Goal: Transaction & Acquisition: Purchase product/service

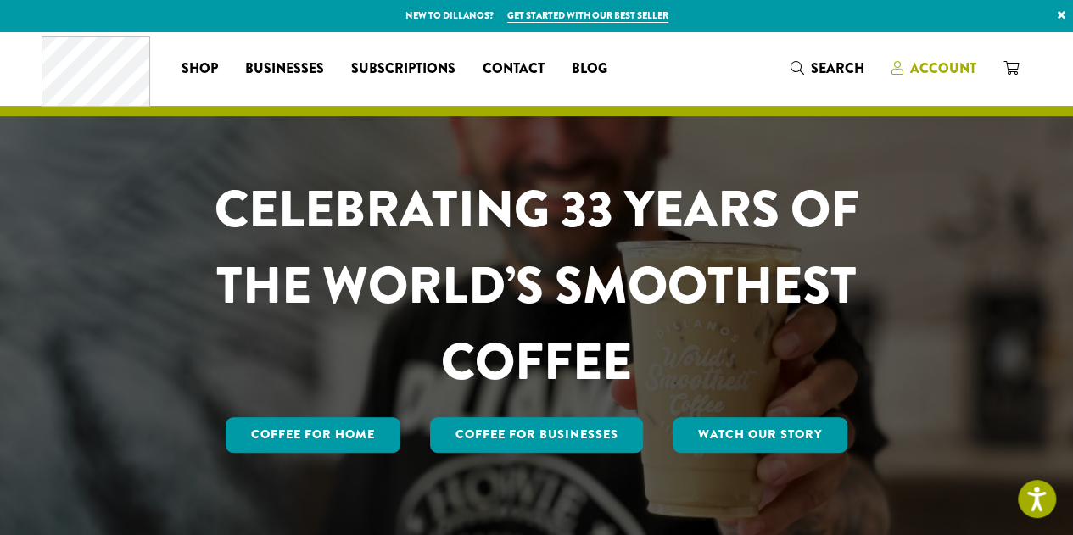
click at [942, 65] on span "Account" at bounding box center [943, 69] width 66 height 20
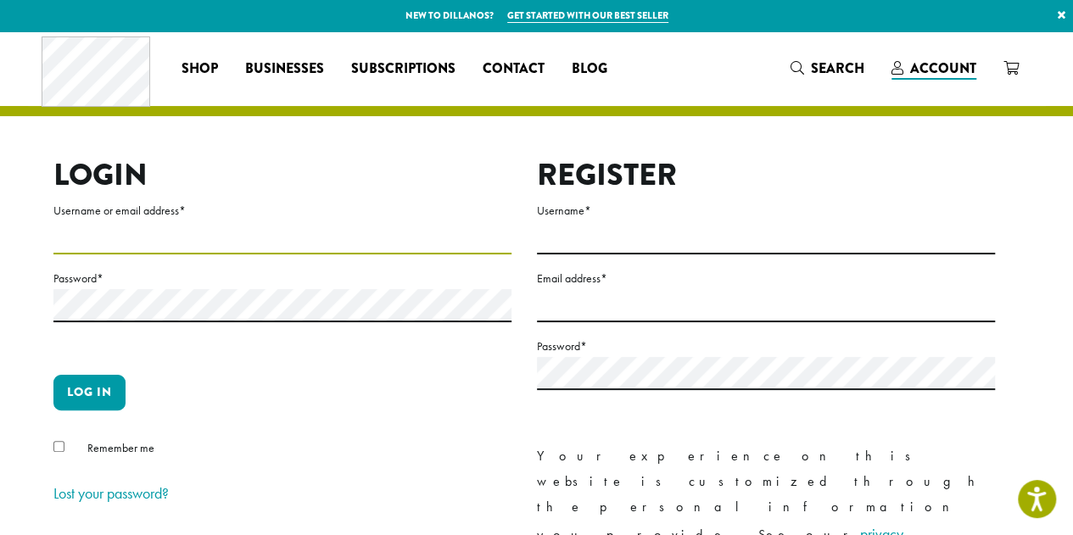
click at [166, 235] on input "Username or email address *" at bounding box center [282, 237] width 458 height 33
type input "**********"
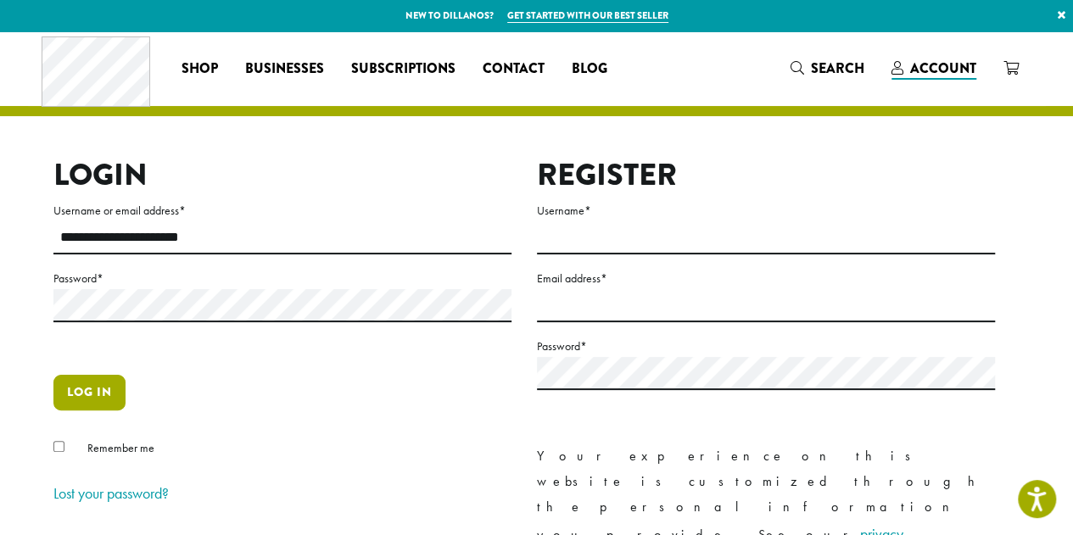
click at [95, 394] on button "Log in" at bounding box center [89, 393] width 72 height 36
click at [90, 395] on button "Log in" at bounding box center [89, 393] width 72 height 36
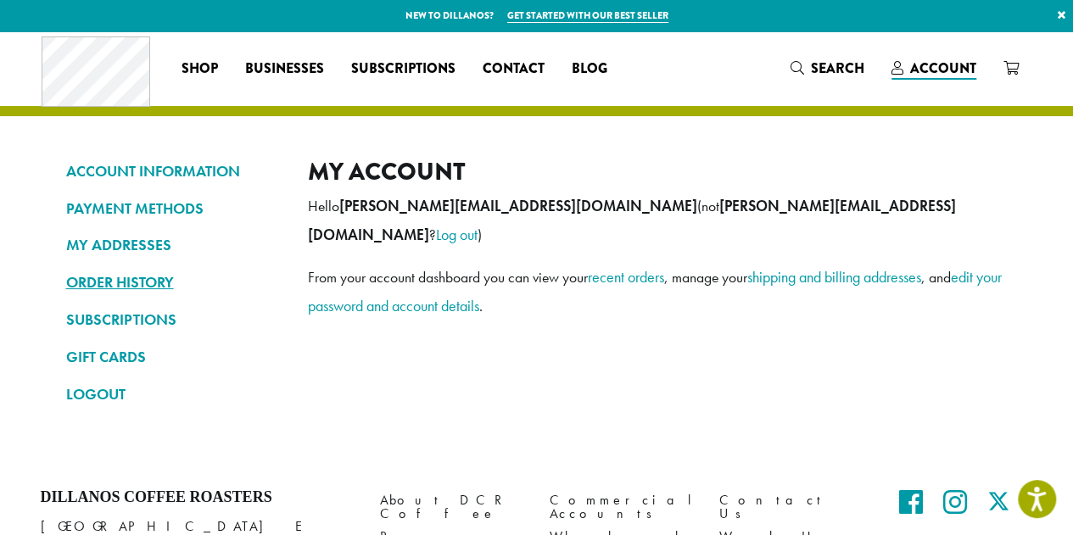
click at [112, 280] on link "ORDER HISTORY" at bounding box center [174, 282] width 216 height 29
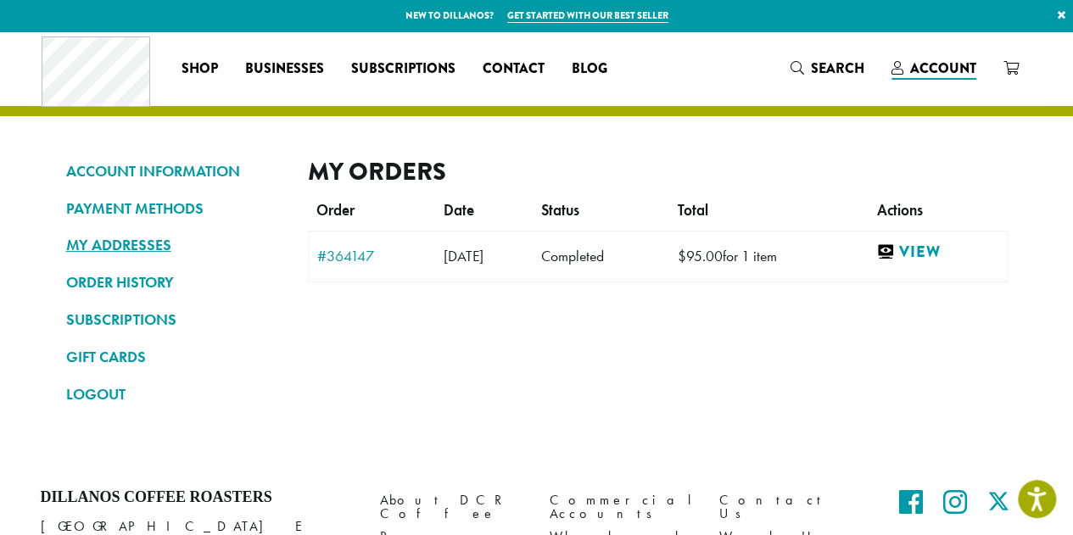
click at [93, 243] on link "MY ADDRESSES" at bounding box center [174, 245] width 216 height 29
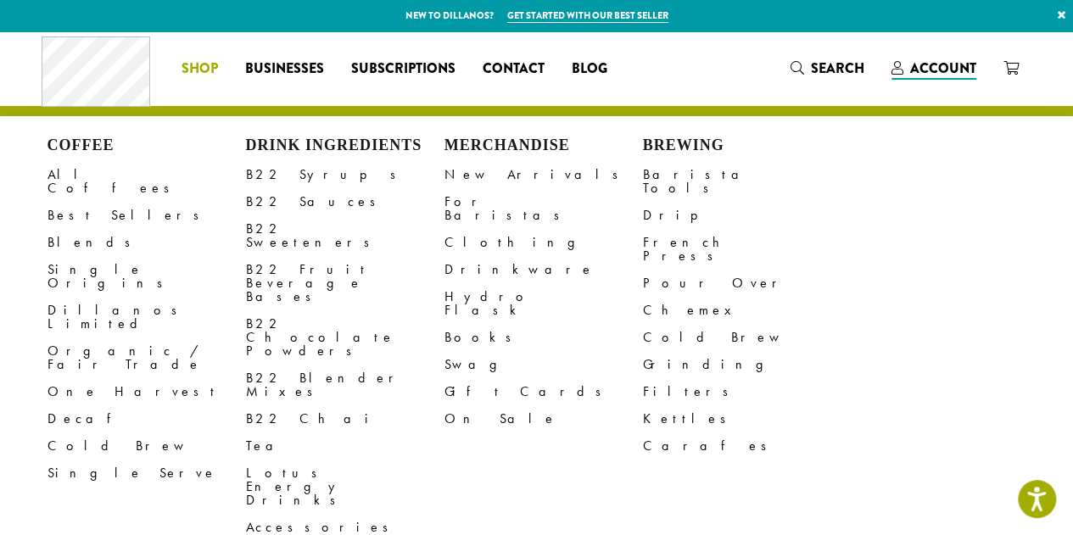
click at [207, 62] on li "Coffee All Coffees Best Sellers Blends Single Origins Dillanos Limited Organic …" at bounding box center [200, 68] width 64 height 27
click at [76, 176] on link "All Coffees" at bounding box center [146, 181] width 198 height 41
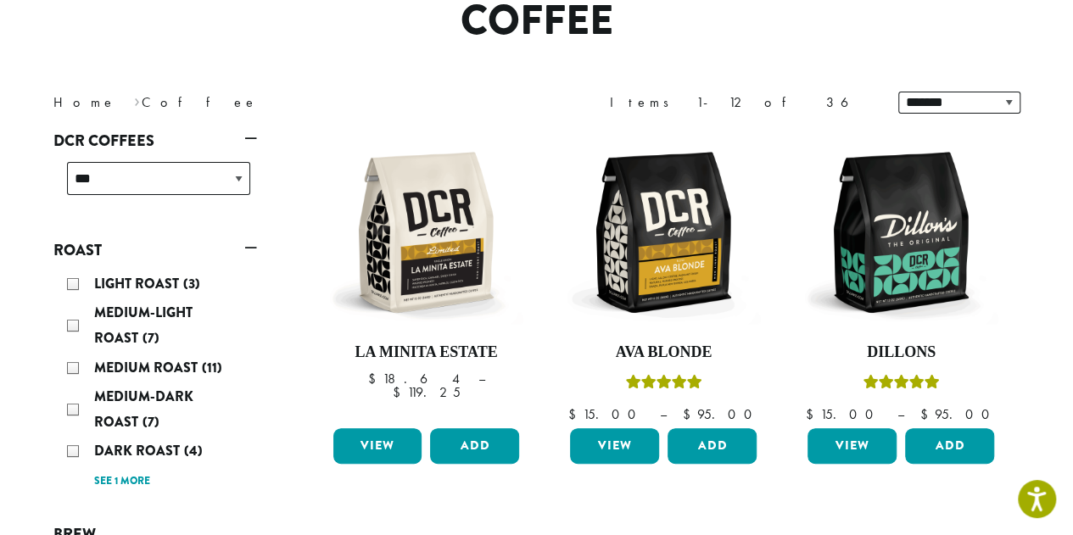
scroll to position [170, 0]
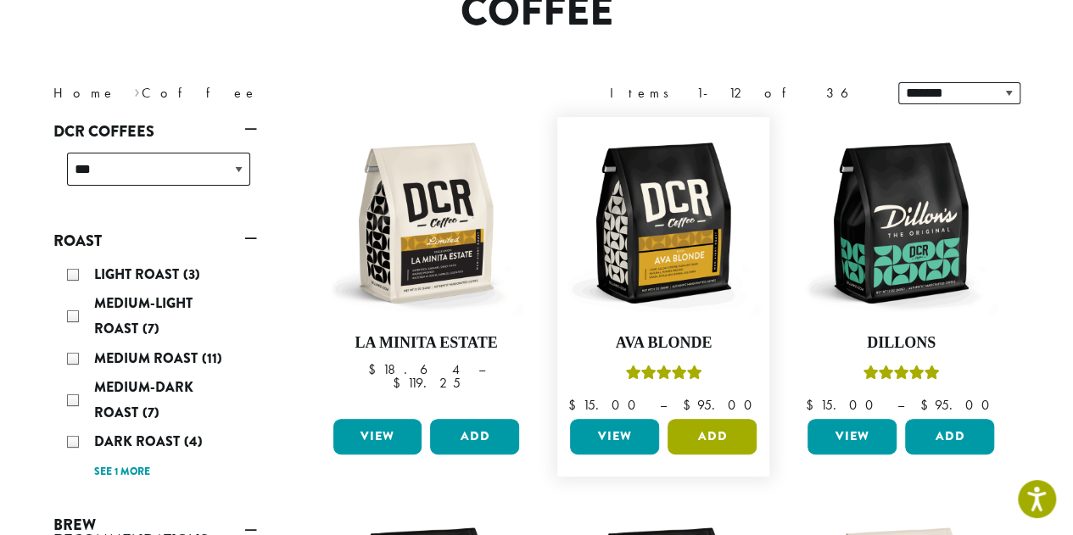
click at [716, 437] on button "Add" at bounding box center [711, 437] width 89 height 36
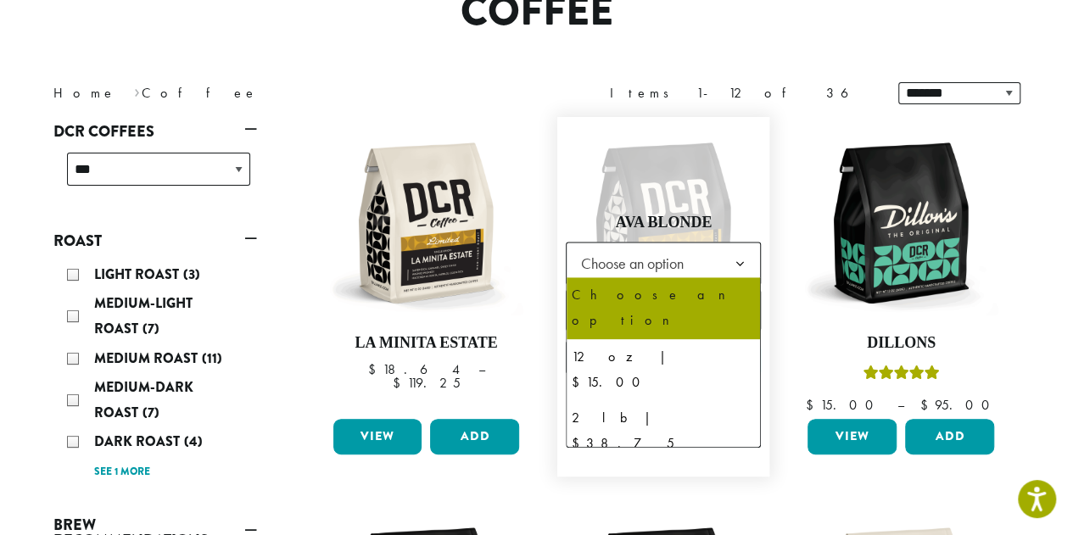
click at [737, 255] on b at bounding box center [739, 263] width 42 height 42
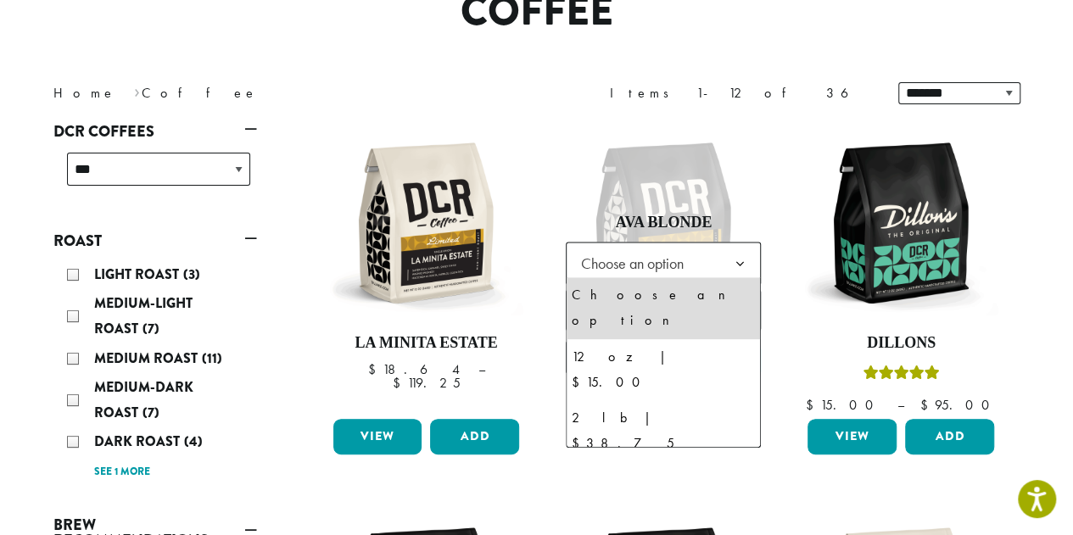
select select "**********"
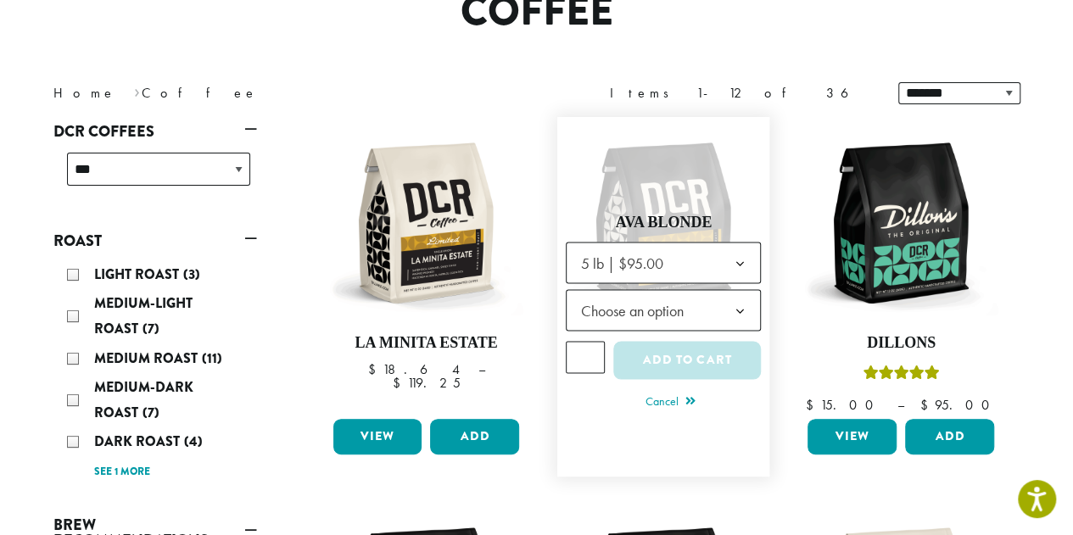
click at [683, 321] on span "Choose an option" at bounding box center [636, 309] width 126 height 33
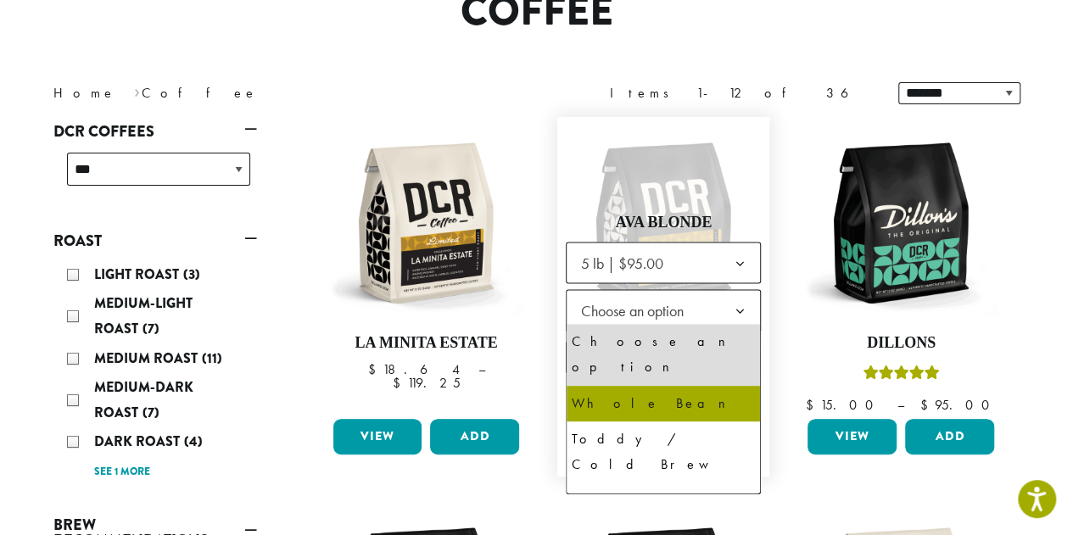
select select "**********"
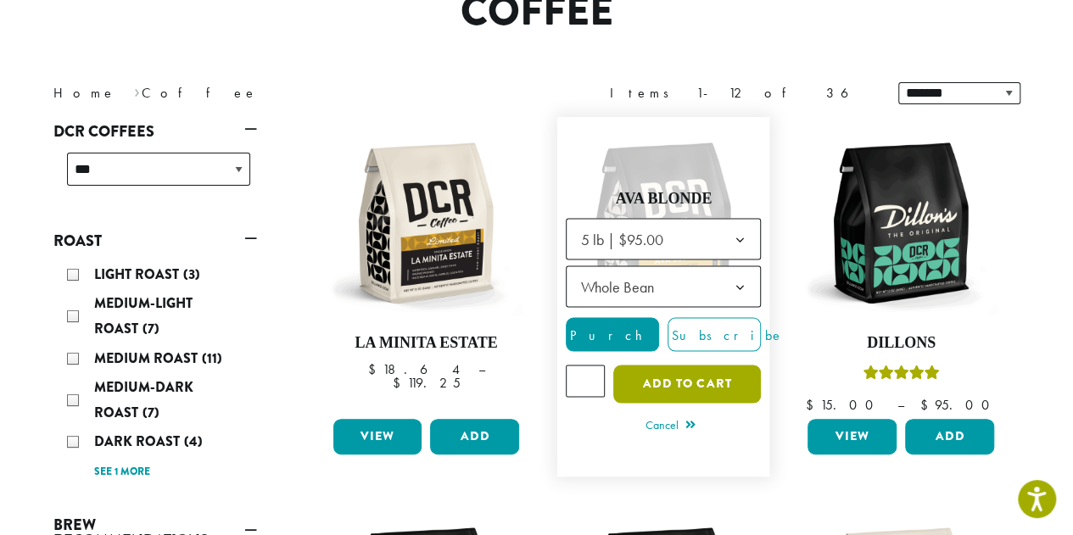
click at [673, 371] on button "Add to cart" at bounding box center [687, 384] width 148 height 38
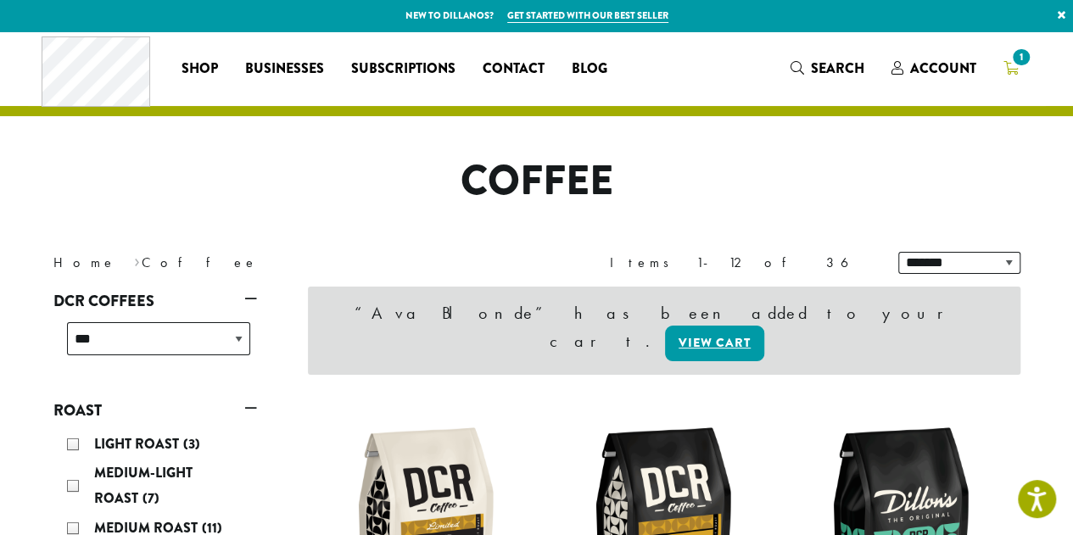
click at [1014, 69] on icon "1" at bounding box center [1010, 68] width 15 height 14
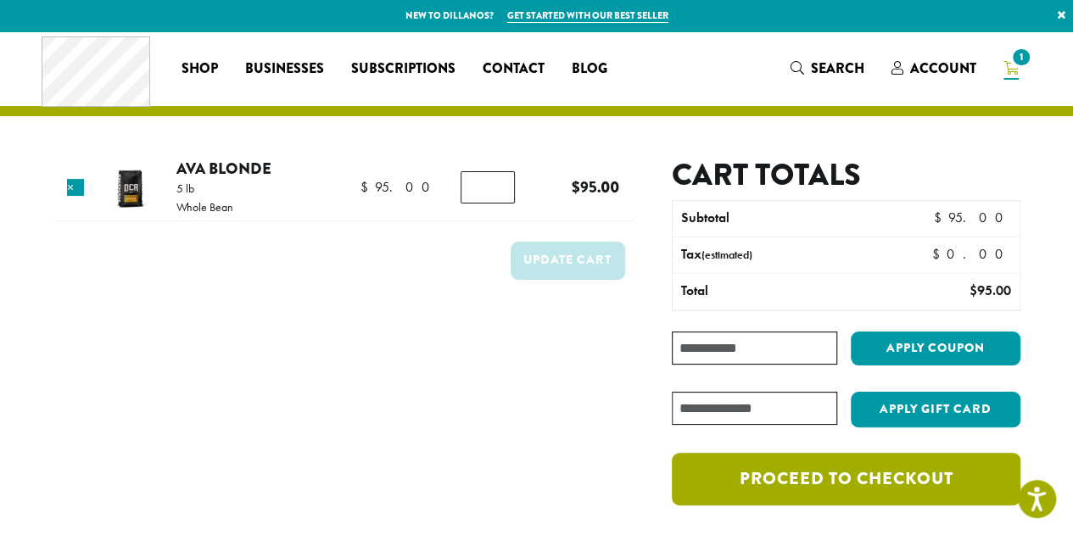
click at [873, 472] on link "Proceed to checkout" at bounding box center [846, 479] width 348 height 53
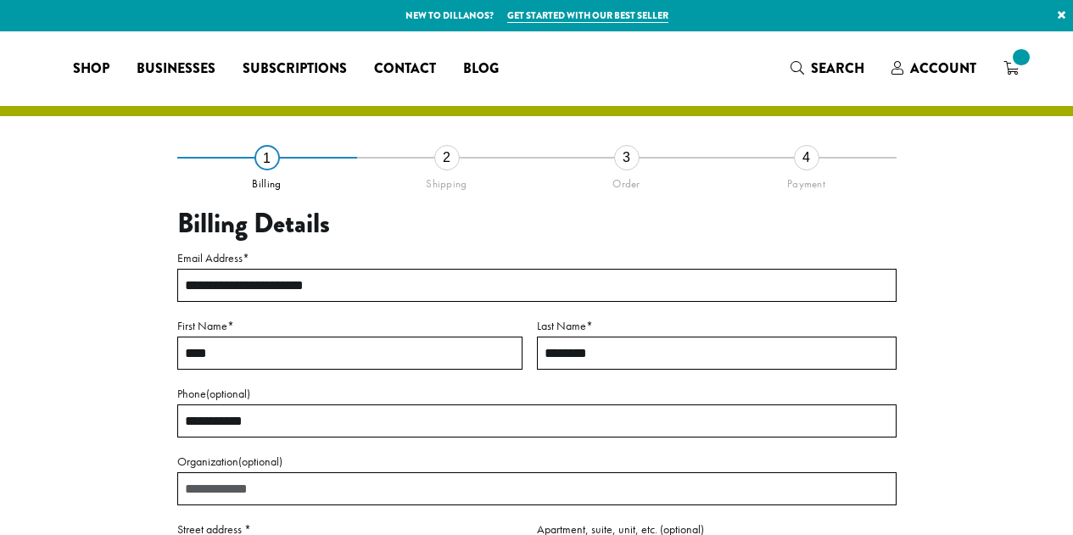
select select "**"
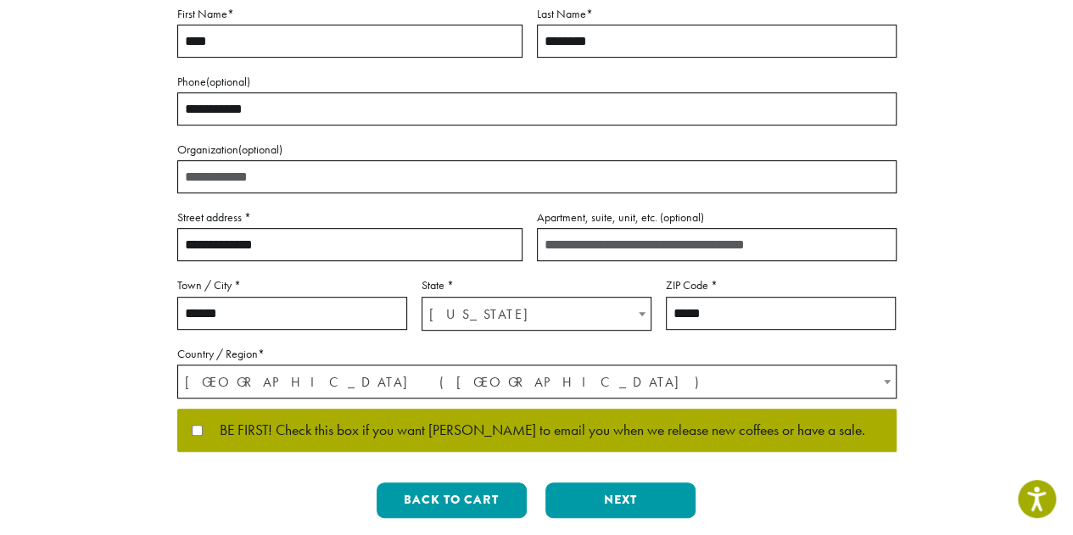
scroll to position [339, 0]
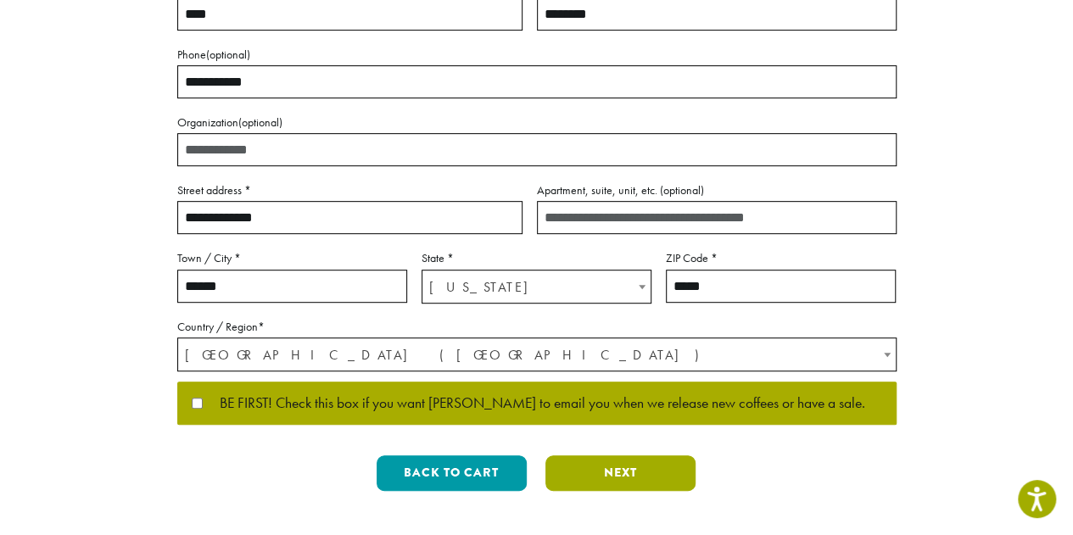
click at [624, 472] on button "Next" at bounding box center [620, 473] width 150 height 36
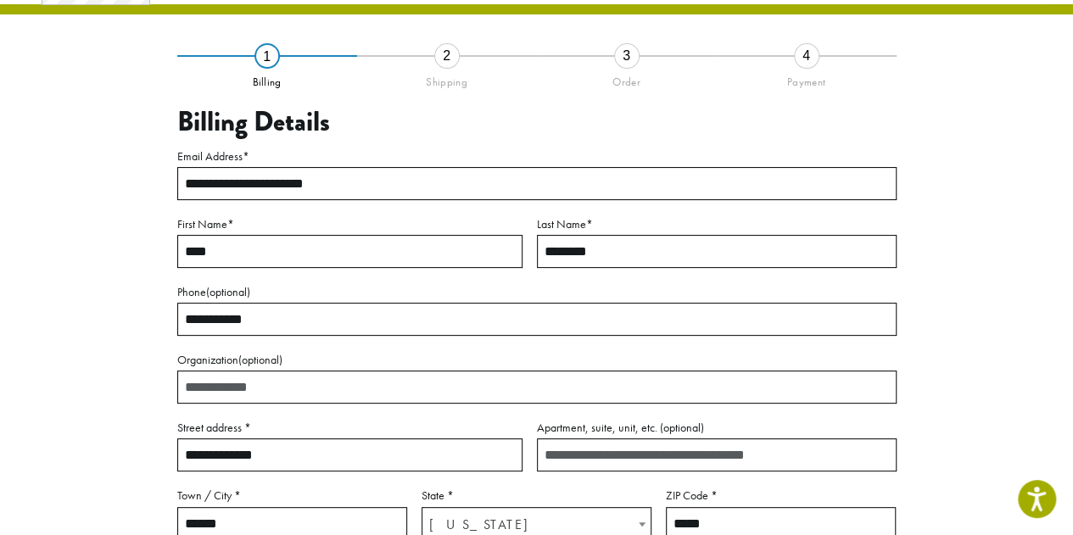
scroll to position [97, 0]
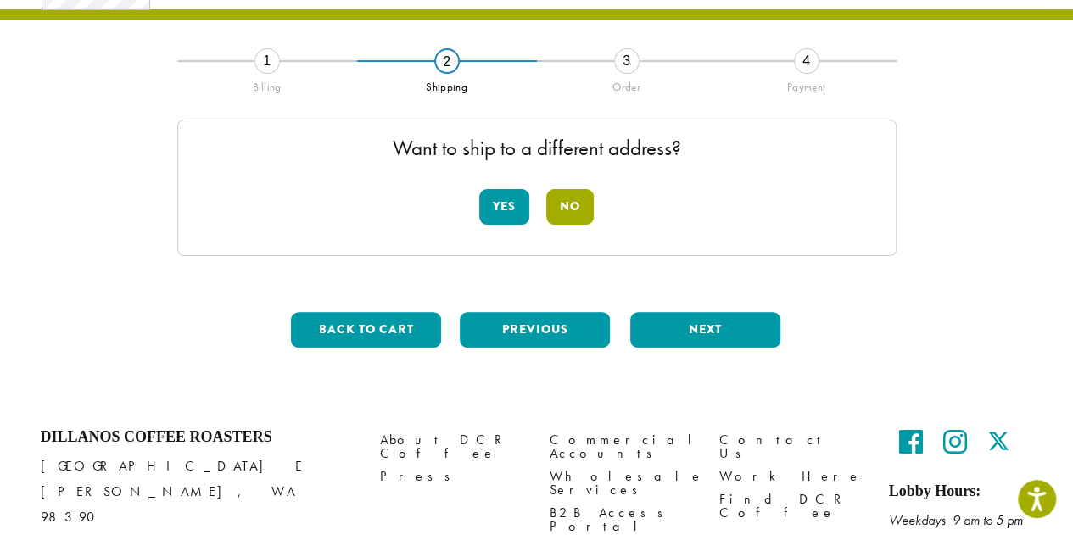
click at [574, 198] on button "No" at bounding box center [569, 207] width 47 height 36
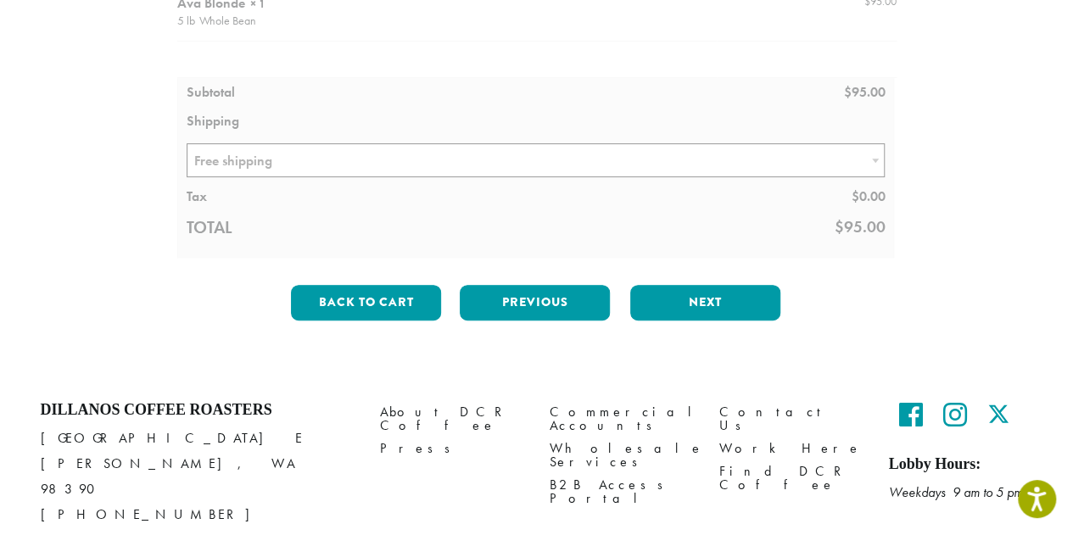
scroll to position [266, 0]
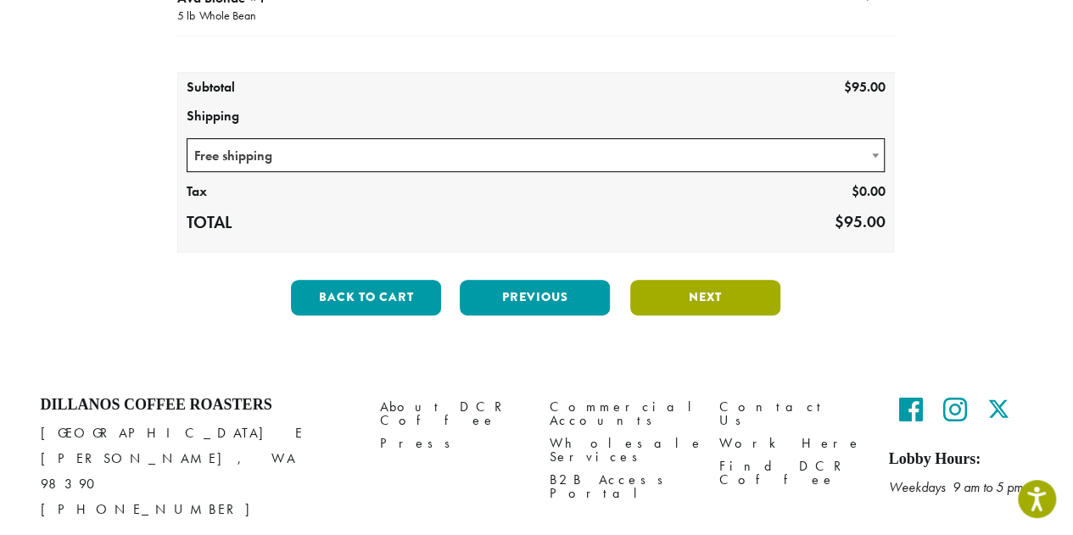
click at [711, 300] on button "Next" at bounding box center [705, 298] width 150 height 36
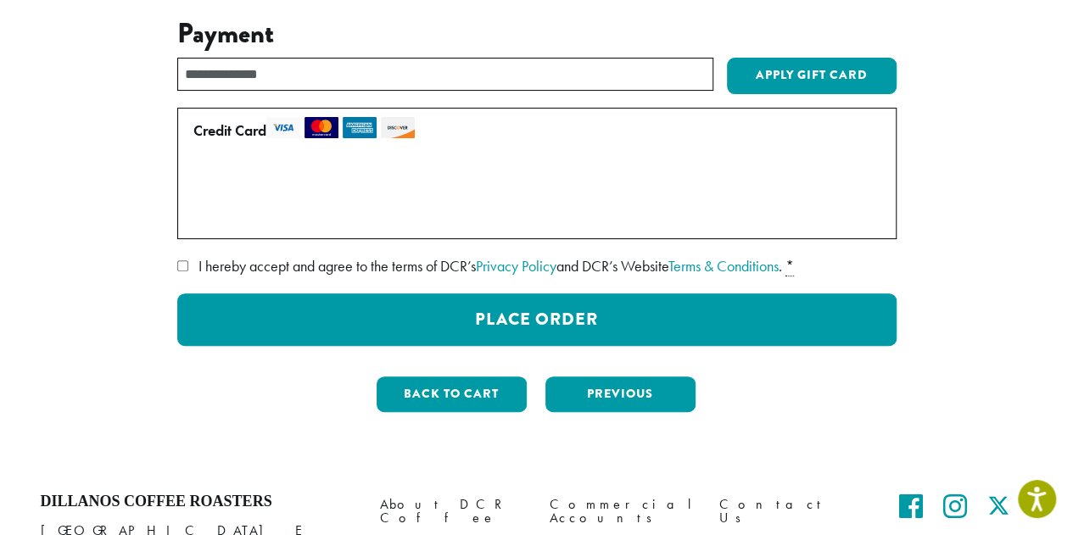
scroll to position [166, 0]
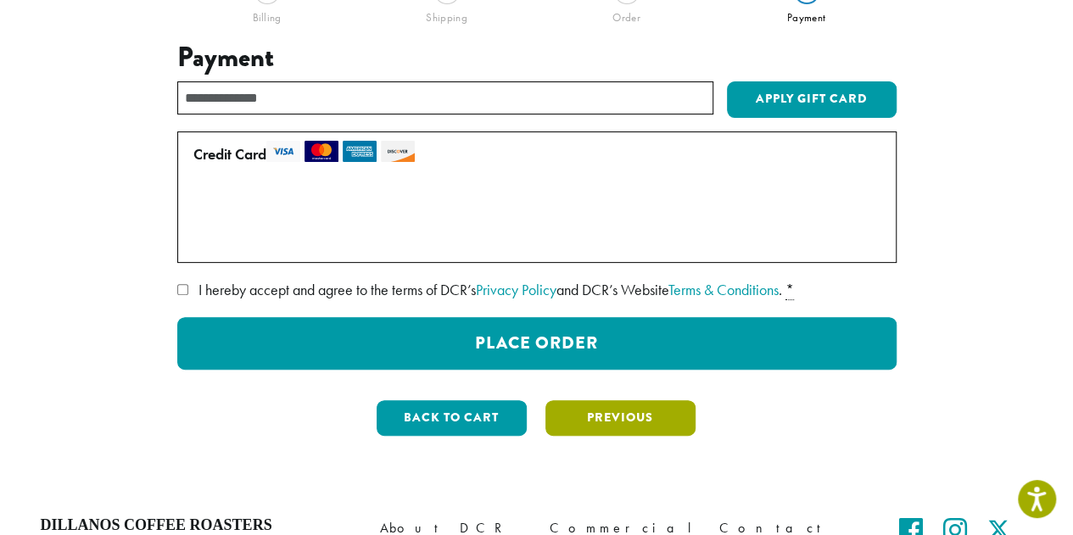
click at [623, 422] on button "Previous" at bounding box center [620, 418] width 150 height 36
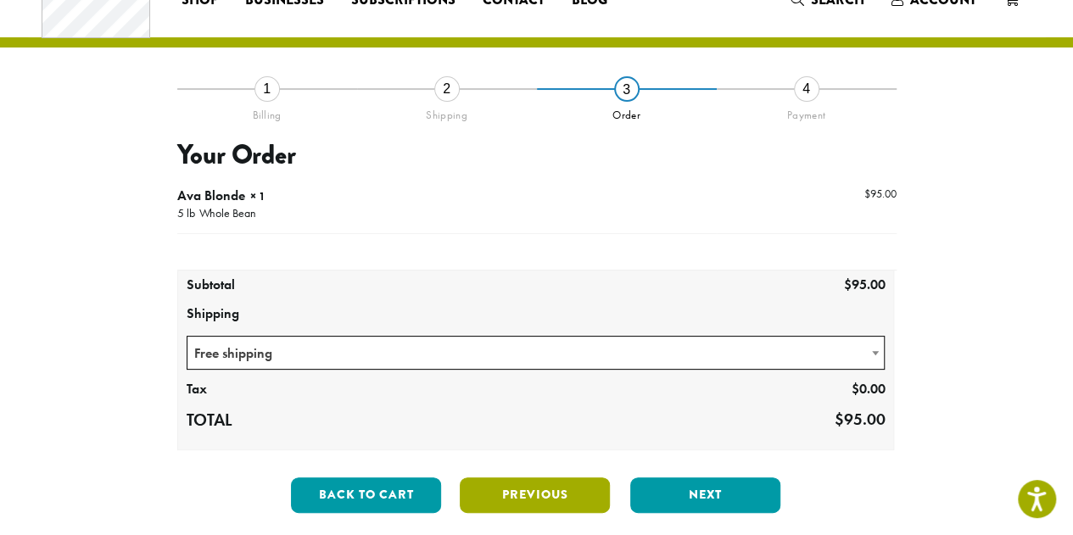
scroll to position [85, 0]
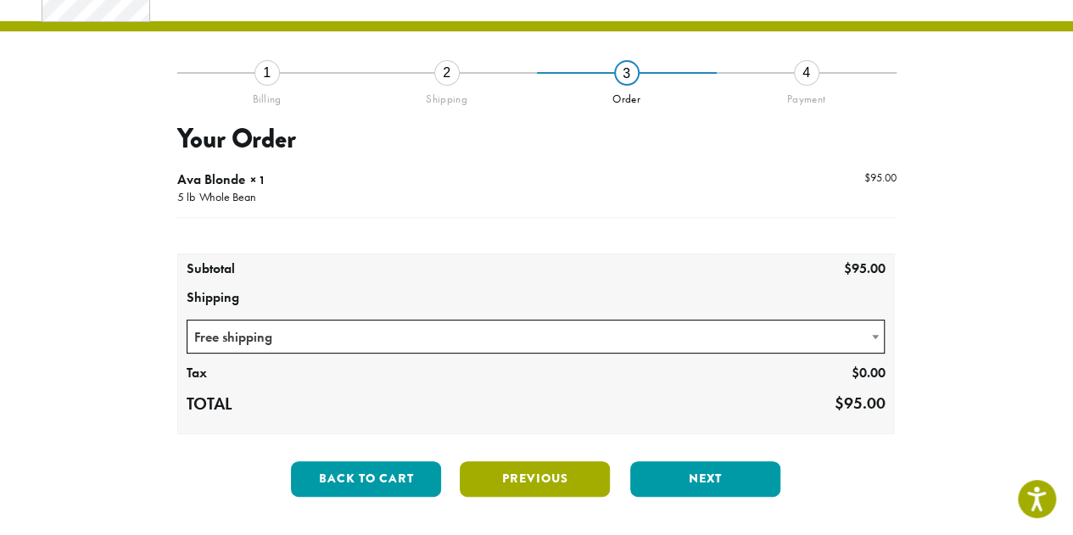
click at [547, 476] on button "Previous" at bounding box center [535, 479] width 150 height 36
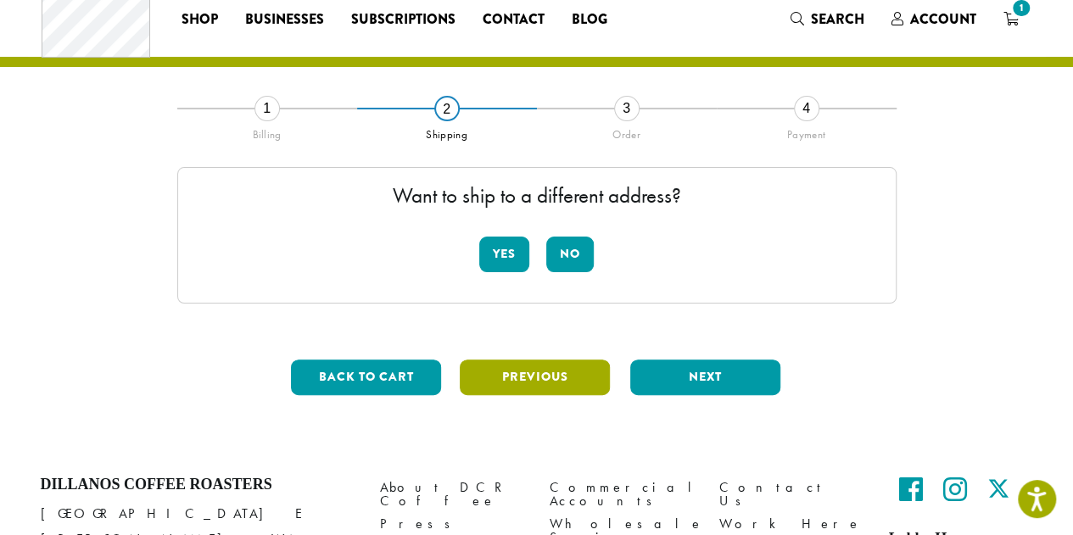
scroll to position [8, 0]
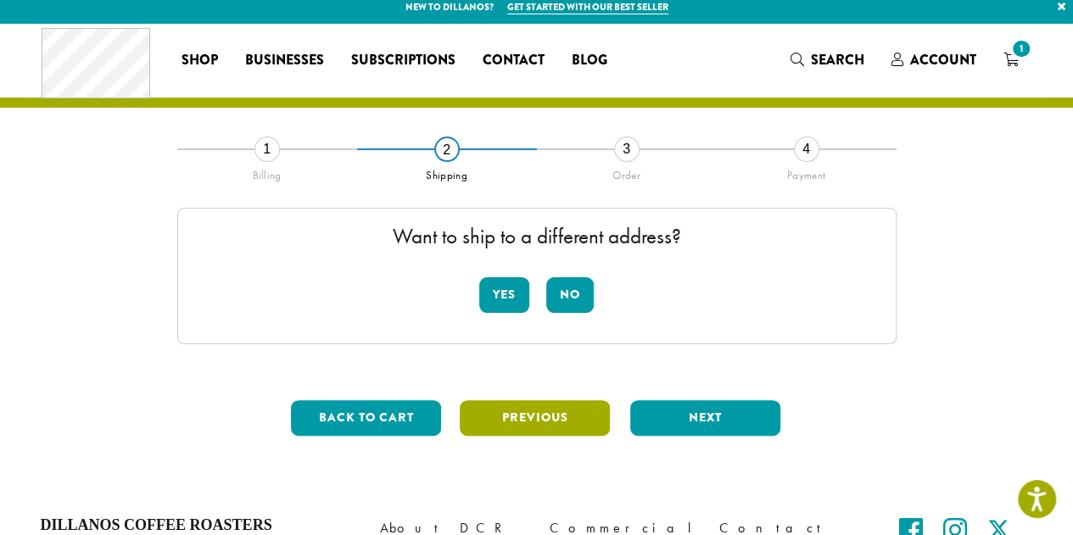
click at [549, 426] on button "Previous" at bounding box center [535, 418] width 150 height 36
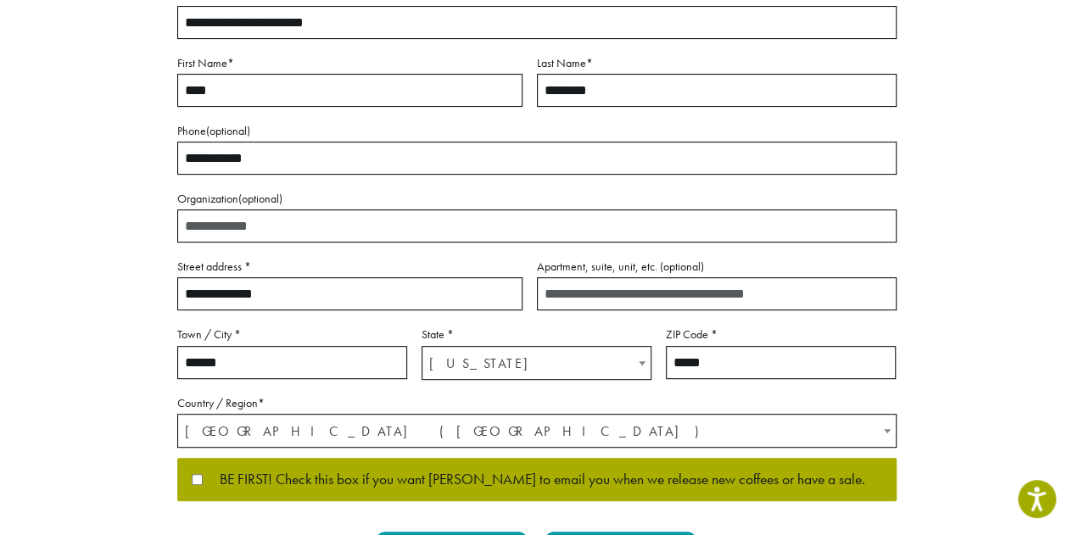
scroll to position [348, 0]
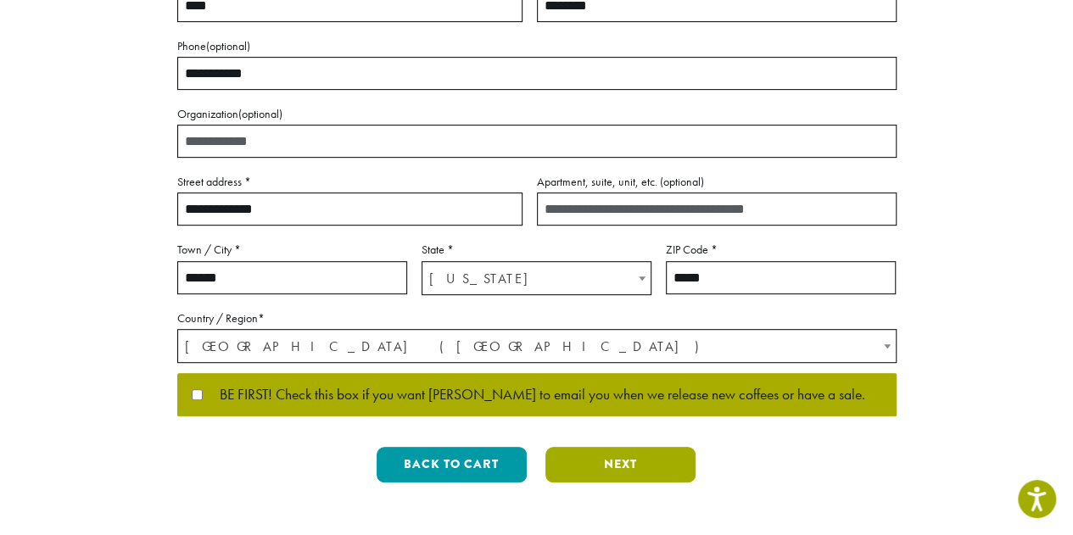
click at [616, 460] on button "Next" at bounding box center [620, 465] width 150 height 36
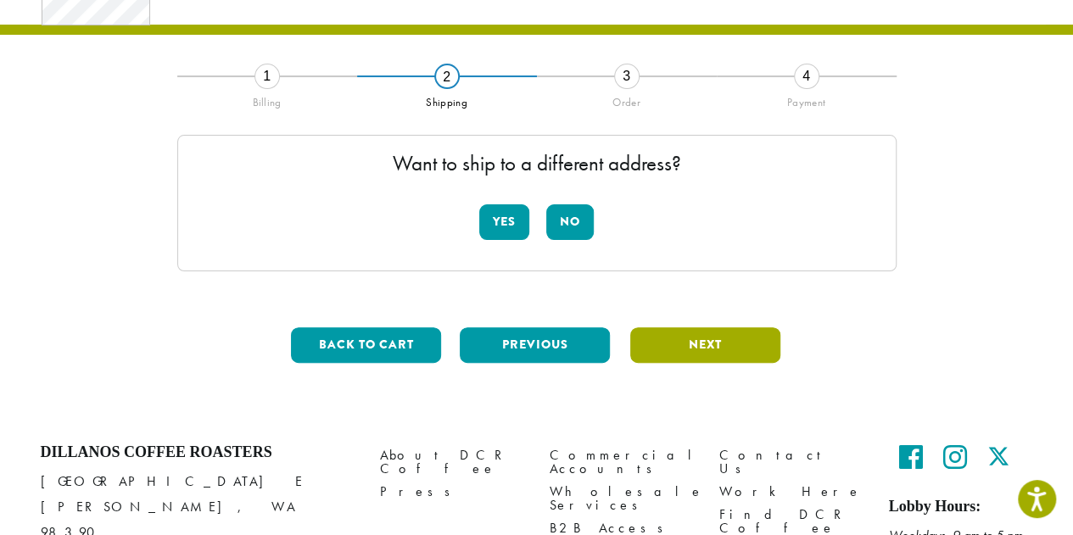
scroll to position [8, 0]
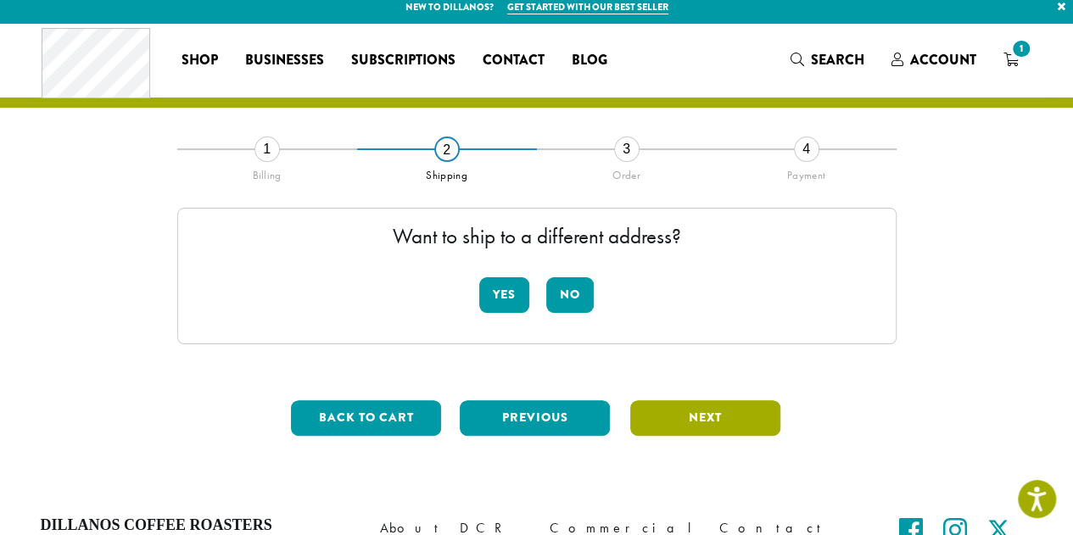
click at [694, 413] on button "Next" at bounding box center [705, 418] width 150 height 36
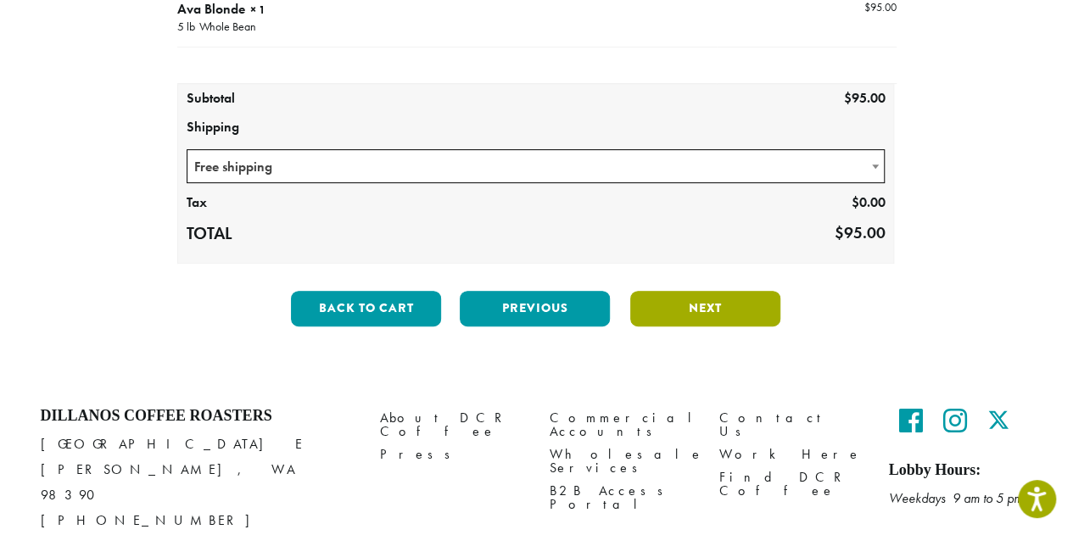
scroll to position [263, 0]
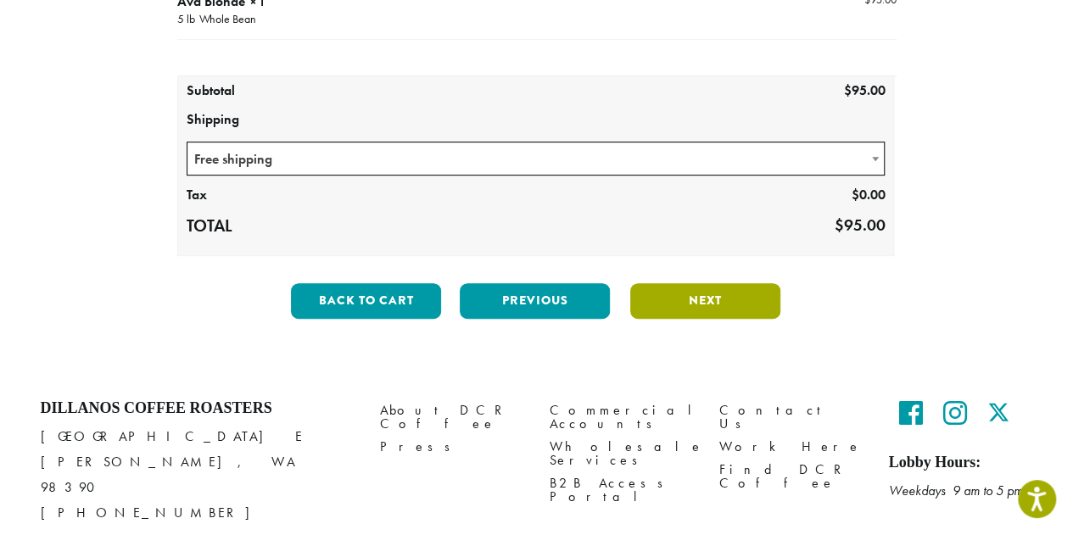
click at [700, 306] on button "Next" at bounding box center [705, 301] width 150 height 36
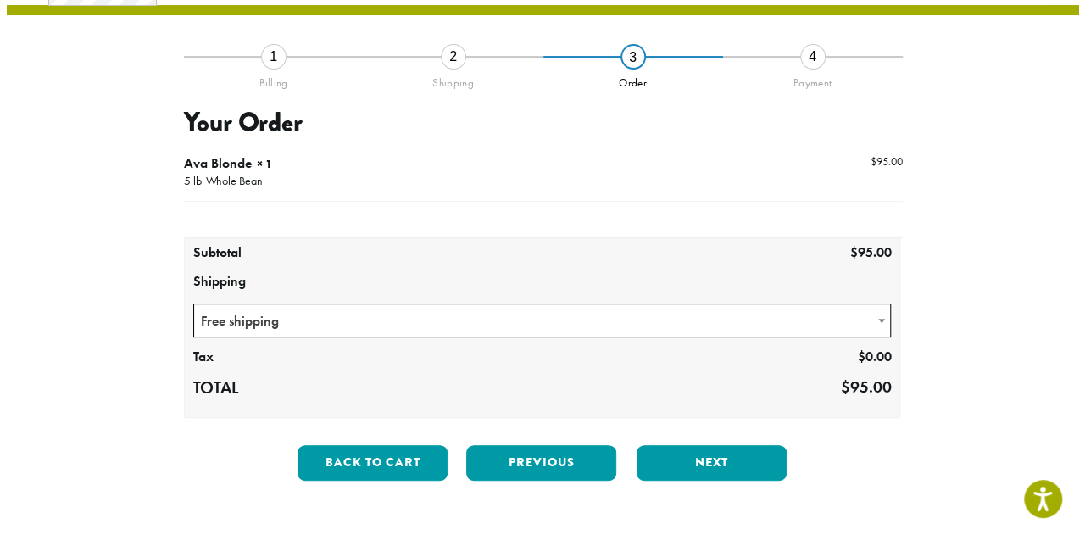
scroll to position [97, 0]
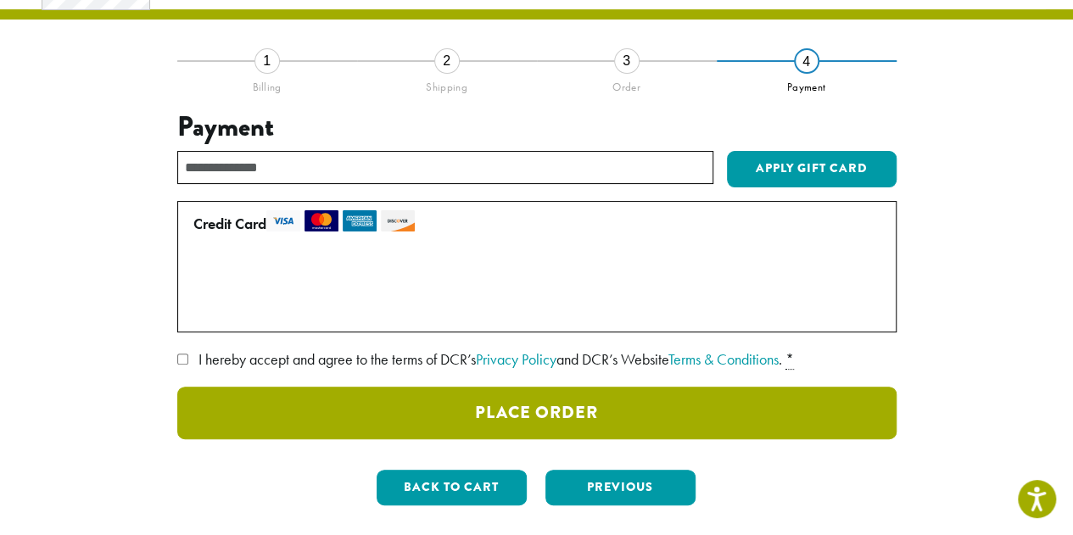
click at [555, 407] on button "Place Order" at bounding box center [536, 413] width 719 height 53
